Goal: Task Accomplishment & Management: Use online tool/utility

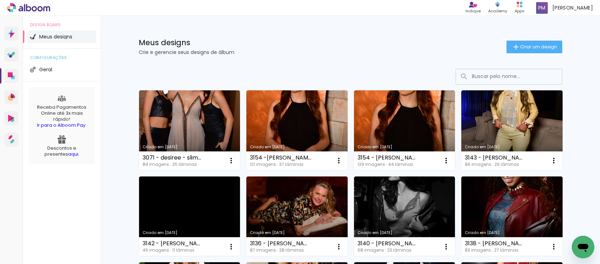
click at [510, 119] on link "Criado em [DATE]" at bounding box center [511, 130] width 101 height 80
